Goal: Task Accomplishment & Management: Use online tool/utility

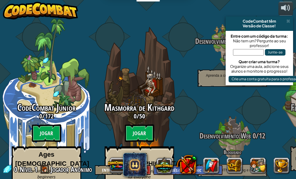
select select "pt-BR"
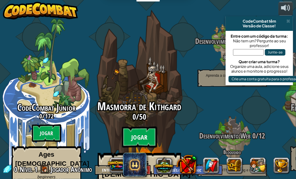
click at [143, 129] on btn "Jogar" at bounding box center [139, 136] width 35 height 21
select select "pt-BR"
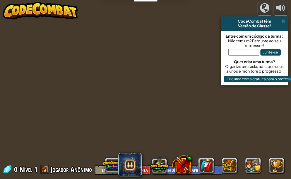
select select "pt-BR"
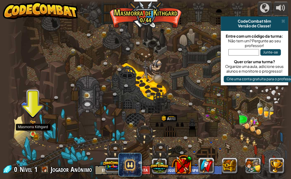
click at [32, 124] on img at bounding box center [33, 127] width 6 height 14
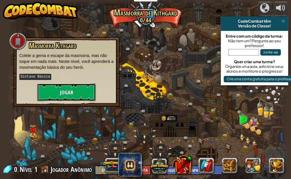
click at [68, 91] on button "Jogar" at bounding box center [66, 92] width 59 height 18
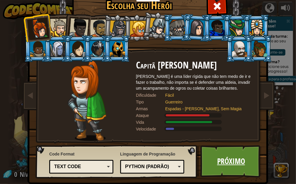
click at [220, 168] on link "Próximo" at bounding box center [231, 161] width 61 height 32
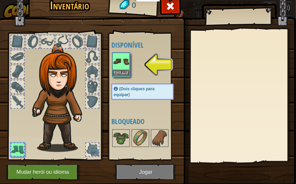
click at [117, 60] on img at bounding box center [121, 61] width 16 height 16
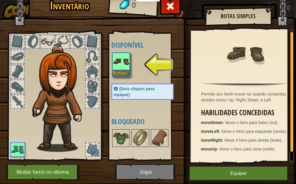
click at [152, 169] on img at bounding box center [147, 79] width 298 height 213
click at [116, 68] on img at bounding box center [121, 61] width 16 height 16
click at [118, 69] on button "Equipar" at bounding box center [121, 72] width 16 height 6
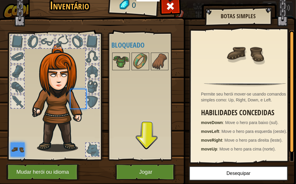
click at [118, 69] on img at bounding box center [121, 61] width 16 height 16
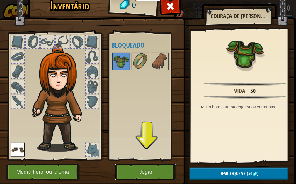
click at [145, 172] on button "Jogar" at bounding box center [145, 172] width 61 height 16
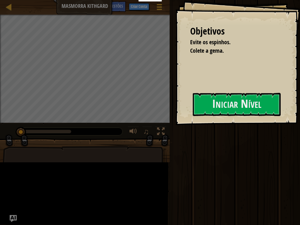
click at [193, 135] on div at bounding box center [237, 128] width 88 height 13
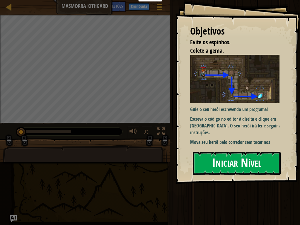
click at [251, 158] on button "Iniciar Nível" at bounding box center [237, 163] width 88 height 23
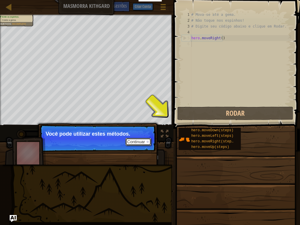
click at [130, 143] on button "Continuar" at bounding box center [139, 142] width 26 height 8
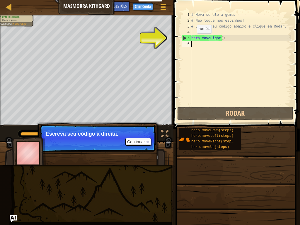
click at [190, 40] on div "5" at bounding box center [186, 38] width 9 height 6
type textarea "hero.moveRight()"
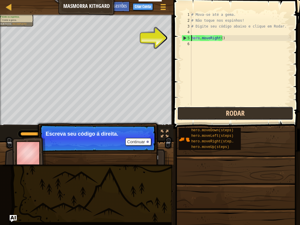
click at [206, 113] on button "Rodar" at bounding box center [235, 113] width 116 height 13
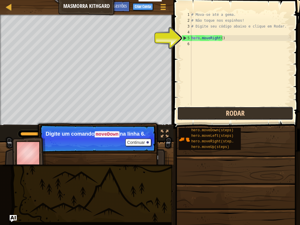
click at [216, 115] on button "Rodar" at bounding box center [235, 113] width 116 height 13
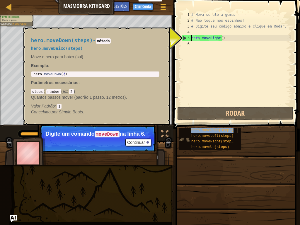
click at [216, 130] on span "hero.moveDown(steps)" at bounding box center [212, 130] width 42 height 4
click at [231, 40] on div "# Mova-se até a gema. # Não toque nos espinhos! # Digite seu código abaixo e cl…" at bounding box center [240, 65] width 101 height 106
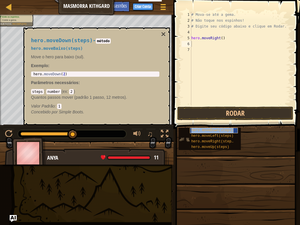
click at [224, 129] on span "hero.moveDown(steps)" at bounding box center [212, 130] width 42 height 4
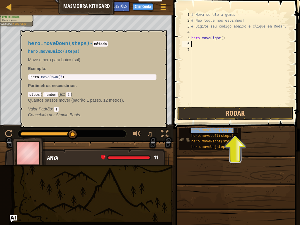
click at [213, 131] on span "hero.moveDown(steps)" at bounding box center [212, 130] width 42 height 4
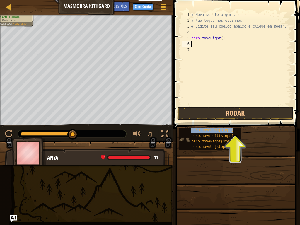
click at [213, 131] on span "hero.moveDown(steps)" at bounding box center [212, 130] width 42 height 4
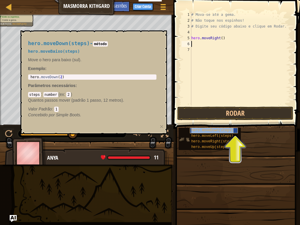
click at [213, 131] on span "hero.moveDown(steps)" at bounding box center [212, 130] width 42 height 4
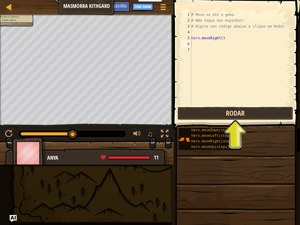
click at [218, 113] on button "Rodar" at bounding box center [235, 113] width 116 height 13
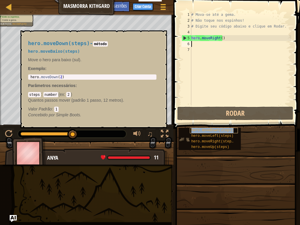
click at [219, 130] on span "hero.moveDown(steps)" at bounding box center [212, 130] width 42 height 4
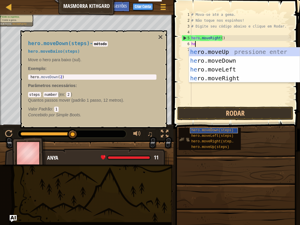
type textarea "her"
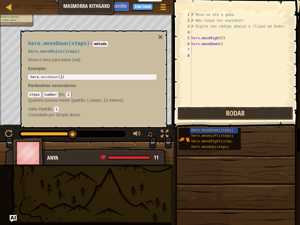
drag, startPoint x: 268, startPoint y: 108, endPoint x: 256, endPoint y: 110, distance: 12.2
click at [256, 110] on button "Rodar" at bounding box center [235, 113] width 116 height 13
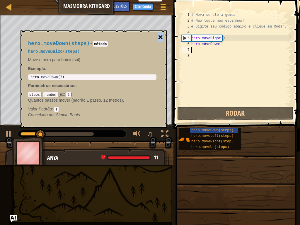
click at [160, 38] on button "×" at bounding box center [160, 37] width 5 height 8
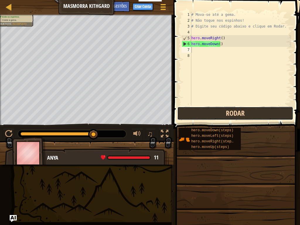
click at [238, 109] on button "Rodar" at bounding box center [235, 113] width 116 height 13
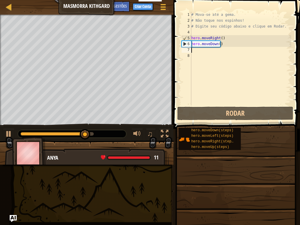
click at [218, 49] on div "# Mova-se até a gema. # Não toque nos espinhos! # Digite seu código abaixo e cl…" at bounding box center [240, 65] width 101 height 106
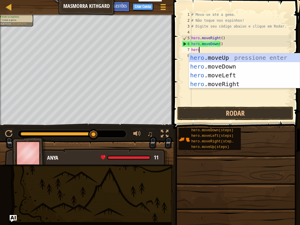
type textarea "hero."
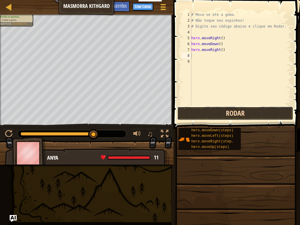
click at [233, 111] on button "Rodar" at bounding box center [235, 113] width 116 height 13
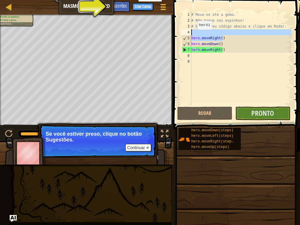
drag, startPoint x: 224, startPoint y: 35, endPoint x: 179, endPoint y: 35, distance: 44.9
click at [179, 35] on div "1 2 3 4 5 6 7 8 9 # Mova-se até a gema. # Não toque nos espinhos! # Digite seu …" at bounding box center [236, 76] width 128 height 146
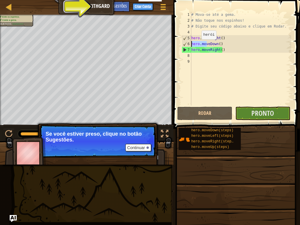
click at [164, 42] on div "Mapa Masmorra Kithgard Menu do Jogo Pronto Criar Conta Sugestões Ask AI 1 ההההה…" at bounding box center [150, 112] width 300 height 225
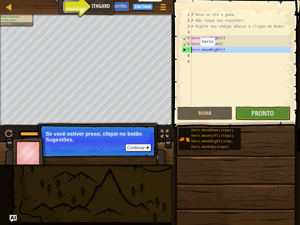
drag, startPoint x: 215, startPoint y: 53, endPoint x: 171, endPoint y: 49, distance: 44.4
click at [172, 49] on div "Sugestões hero.moveDown() 1 2 3 4 5 6 7 8 9 # Mova-se até a gema. # Não toque n…" at bounding box center [236, 112] width 128 height 225
type textarea "hero.moveRight()"
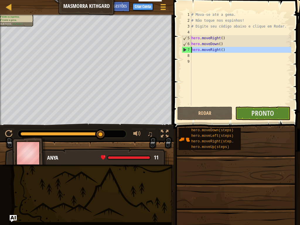
type textarea "hero.moveRight()"
type textarea "#hero.moveRight() Não toque nos espinhos!"
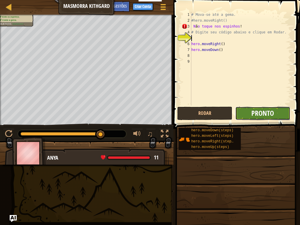
click at [259, 110] on span "Pronto" at bounding box center [263, 112] width 23 height 9
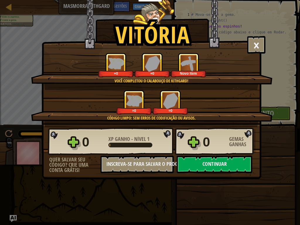
click at [132, 75] on div "+0" at bounding box center [115, 65] width 35 height 24
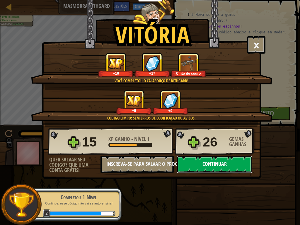
click at [198, 165] on button "Continuar" at bounding box center [215, 165] width 76 height 18
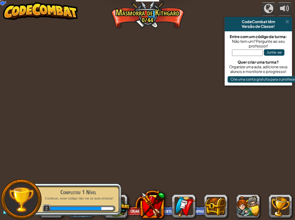
select select "pt-BR"
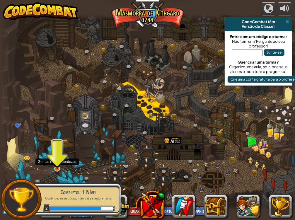
click at [55, 167] on img at bounding box center [57, 161] width 7 height 16
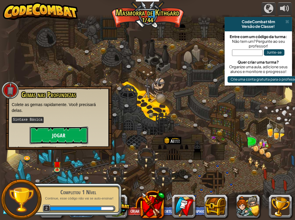
click at [55, 127] on button "Jogar" at bounding box center [59, 136] width 59 height 18
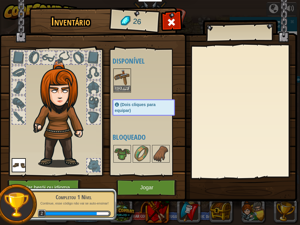
click at [115, 74] on img at bounding box center [122, 77] width 16 height 16
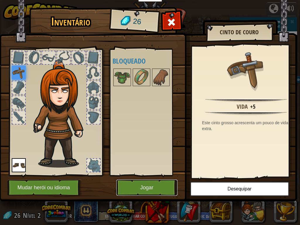
click at [152, 178] on button "Jogar" at bounding box center [146, 188] width 61 height 16
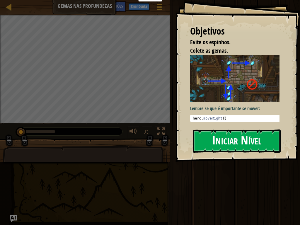
click at [222, 145] on button "Iniciar Nível" at bounding box center [237, 141] width 88 height 23
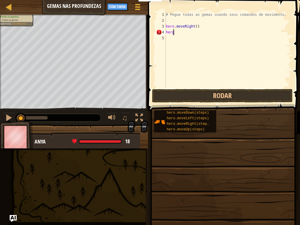
scroll to position [3, 0]
type textarea "hero"
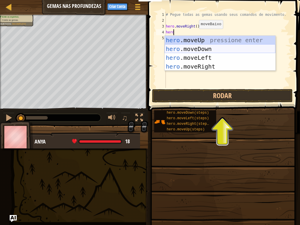
click at [192, 48] on div "hero .moveUp pressione enter hero .moveDown pressione enter hero .moveLeft pres…" at bounding box center [220, 62] width 111 height 53
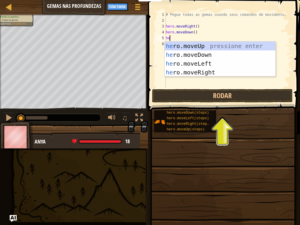
type textarea "hero"
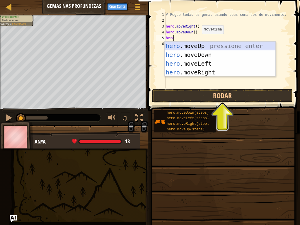
click at [192, 48] on div "hero .moveUp pressione enter hero .moveDown pressione enter hero .moveLeft pres…" at bounding box center [220, 68] width 111 height 53
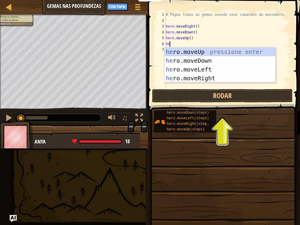
type textarea "hero"
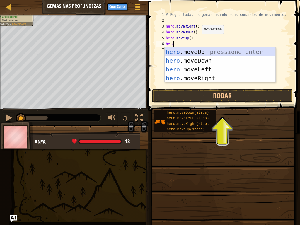
click at [193, 49] on div "hero .moveUp pressione enter hero .moveDown pressione enter hero .moveLeft pres…" at bounding box center [220, 74] width 111 height 53
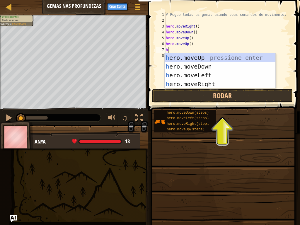
type textarea "he"
click at [209, 83] on div "he ro.moveUp pressione enter he ro.moveDown pressione enter he ro.moveLeft pres…" at bounding box center [220, 79] width 111 height 53
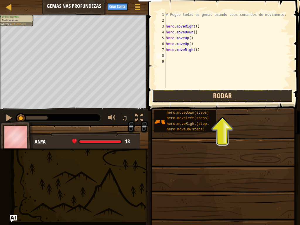
click at [199, 97] on button "Rodar" at bounding box center [222, 95] width 141 height 13
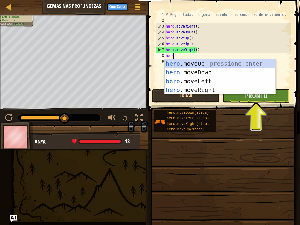
type textarea "hero."
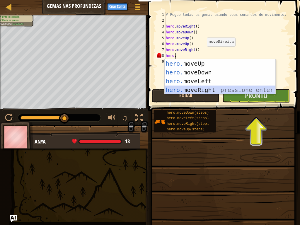
click at [204, 90] on div "hero. moveUp pressione enter hero. moveDown pressione enter hero. moveLeft pres…" at bounding box center [220, 85] width 111 height 53
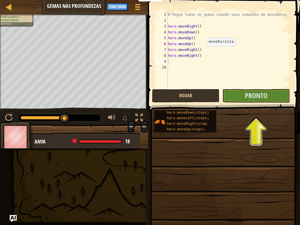
click at [267, 103] on span at bounding box center [224, 47] width 157 height 128
click at [197, 96] on button "Rodar" at bounding box center [185, 95] width 67 height 13
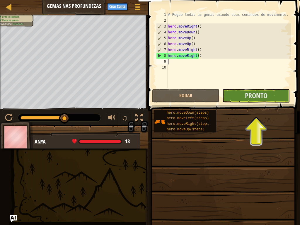
click at [197, 59] on div "# Pegue todas as gemas usando seus comandos de movimento. hero . moveRight ( ) …" at bounding box center [229, 56] width 125 height 88
click at [196, 56] on div "# Pegue todas as gemas usando seus comandos de movimento. hero . moveRight ( ) …" at bounding box center [229, 56] width 125 height 88
drag, startPoint x: 199, startPoint y: 55, endPoint x: 186, endPoint y: 57, distance: 13.1
click at [186, 57] on div "# Pegue todas as gemas usando seus comandos de movimento. hero . moveRight ( ) …" at bounding box center [229, 56] width 125 height 88
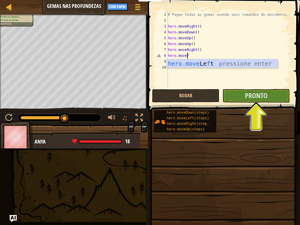
scroll to position [3, 1]
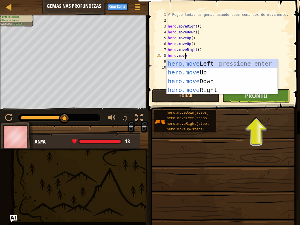
type textarea "hero.moveD"
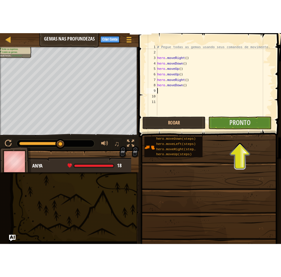
scroll to position [3, 0]
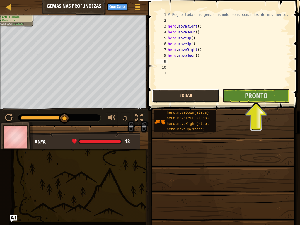
click at [216, 90] on button "Rodar" at bounding box center [185, 95] width 67 height 13
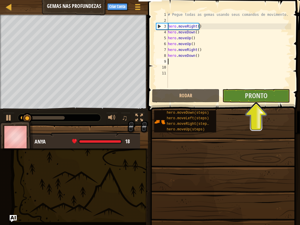
drag, startPoint x: 216, startPoint y: 90, endPoint x: 218, endPoint y: 60, distance: 29.7
click at [218, 60] on div "# Pegue todas as gemas usando seus comandos de movimento. hero . moveRight ( ) …" at bounding box center [229, 56] width 125 height 88
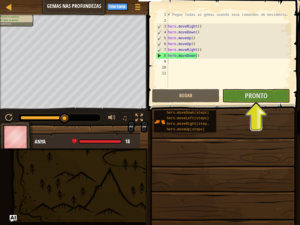
click at [256, 104] on span at bounding box center [223, 191] width 148 height 174
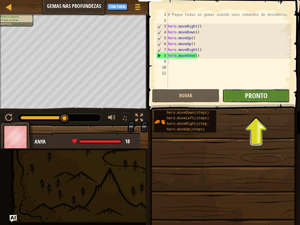
click at [257, 96] on span "Pronto" at bounding box center [256, 95] width 23 height 9
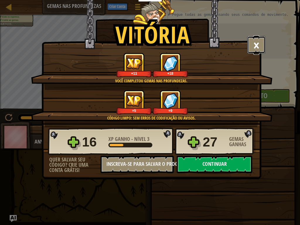
click at [252, 46] on button "×" at bounding box center [256, 45] width 18 height 18
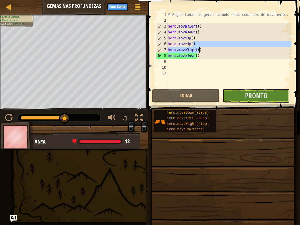
drag, startPoint x: 251, startPoint y: 46, endPoint x: 218, endPoint y: 48, distance: 33.2
click at [218, 48] on div "# Pegue todas as gemas usando seus comandos de movimento. hero . moveRight ( ) …" at bounding box center [229, 56] width 125 height 88
click at [217, 50] on div "# Pegue todas as gemas usando seus comandos de movimento. hero . moveRight ( ) …" at bounding box center [229, 50] width 125 height 76
type textarea "hero.moveRight()"
